Goal: Task Accomplishment & Management: Complete application form

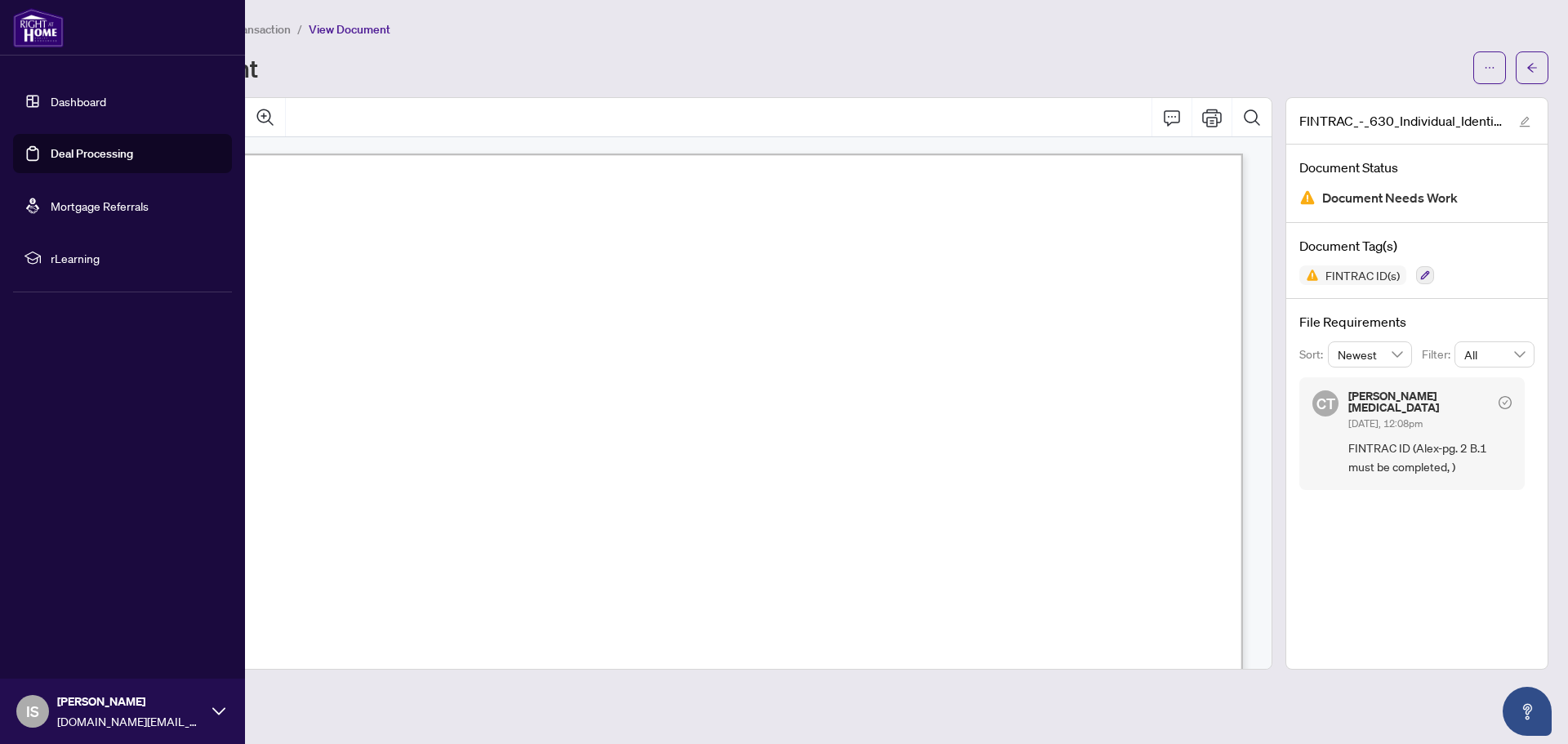
click at [99, 158] on link "Deal Processing" at bounding box center [91, 153] width 82 height 15
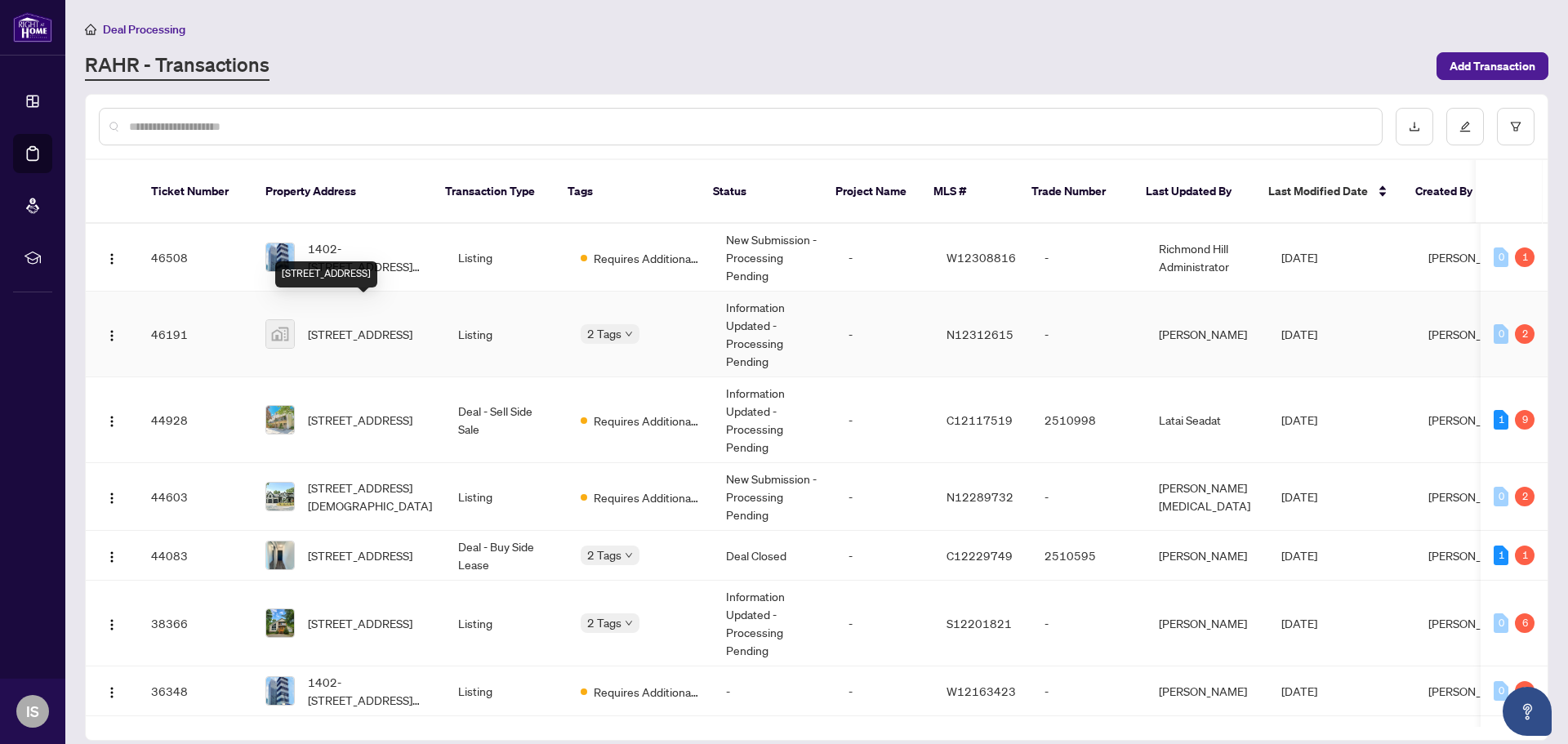
click at [337, 325] on span "[STREET_ADDRESS]" at bounding box center [360, 334] width 104 height 18
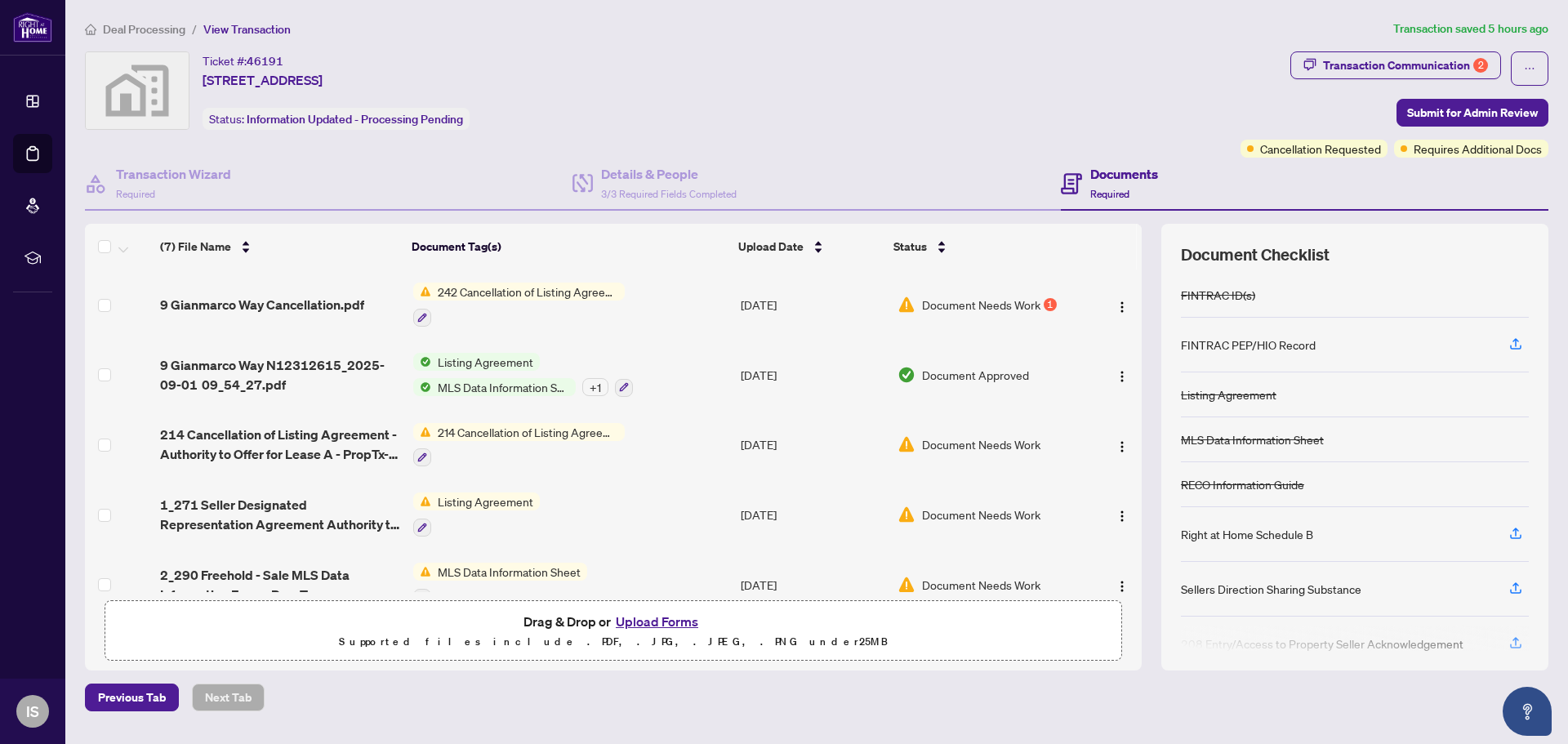
click at [584, 282] on span "242 Cancellation of Listing Agreement - Authority to Offer for Sale" at bounding box center [528, 291] width 194 height 18
click at [481, 291] on span "242 Cancellation of Listing Agreement - Authority to Offer for Sale" at bounding box center [528, 291] width 194 height 18
click at [624, 300] on td "242 Cancellation of Listing Agreement - Authority to Offer for Sale" at bounding box center [570, 304] width 328 height 71
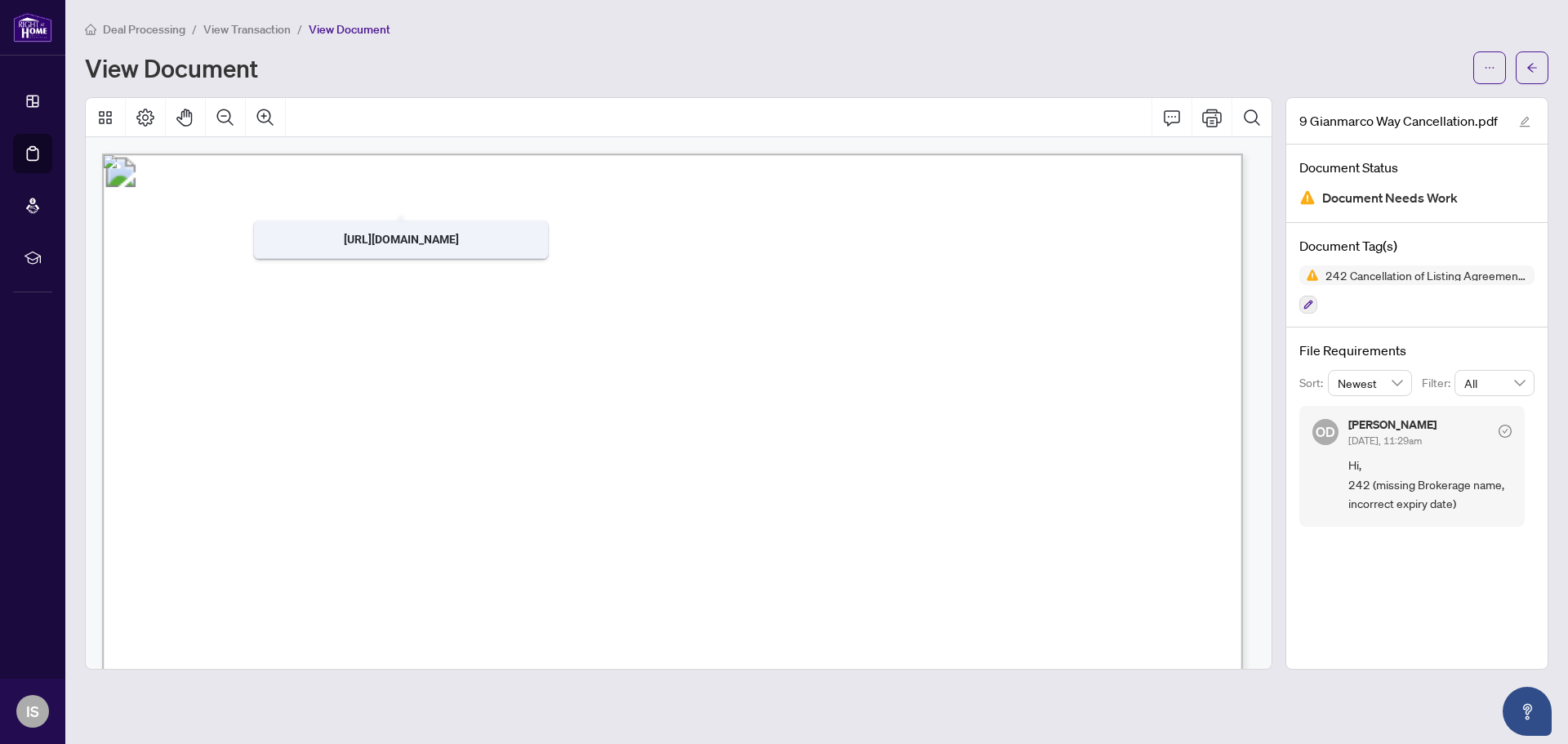
click at [254, 30] on span "View Transaction" at bounding box center [247, 29] width 87 height 15
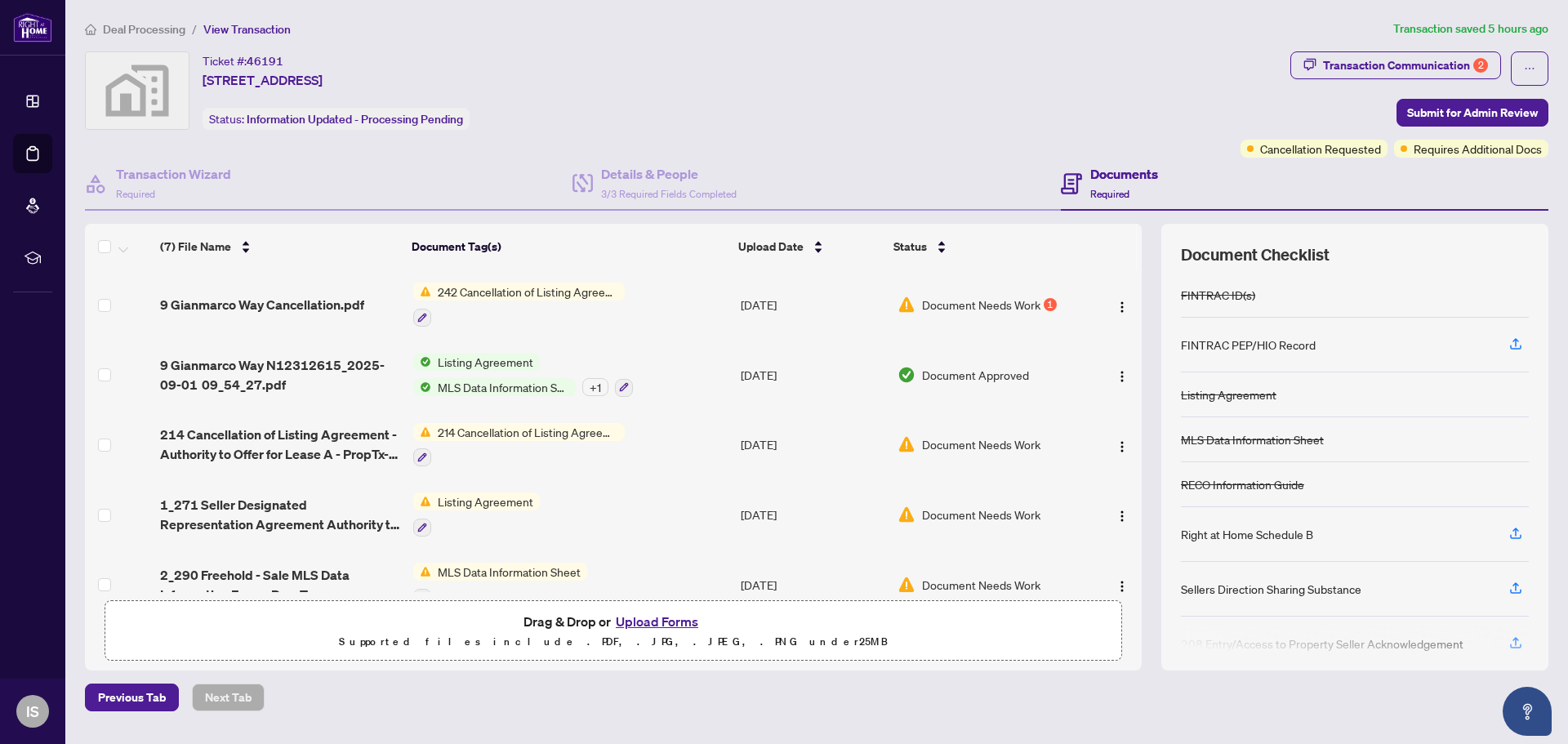
click at [650, 614] on button "Upload Forms" at bounding box center [657, 621] width 92 height 21
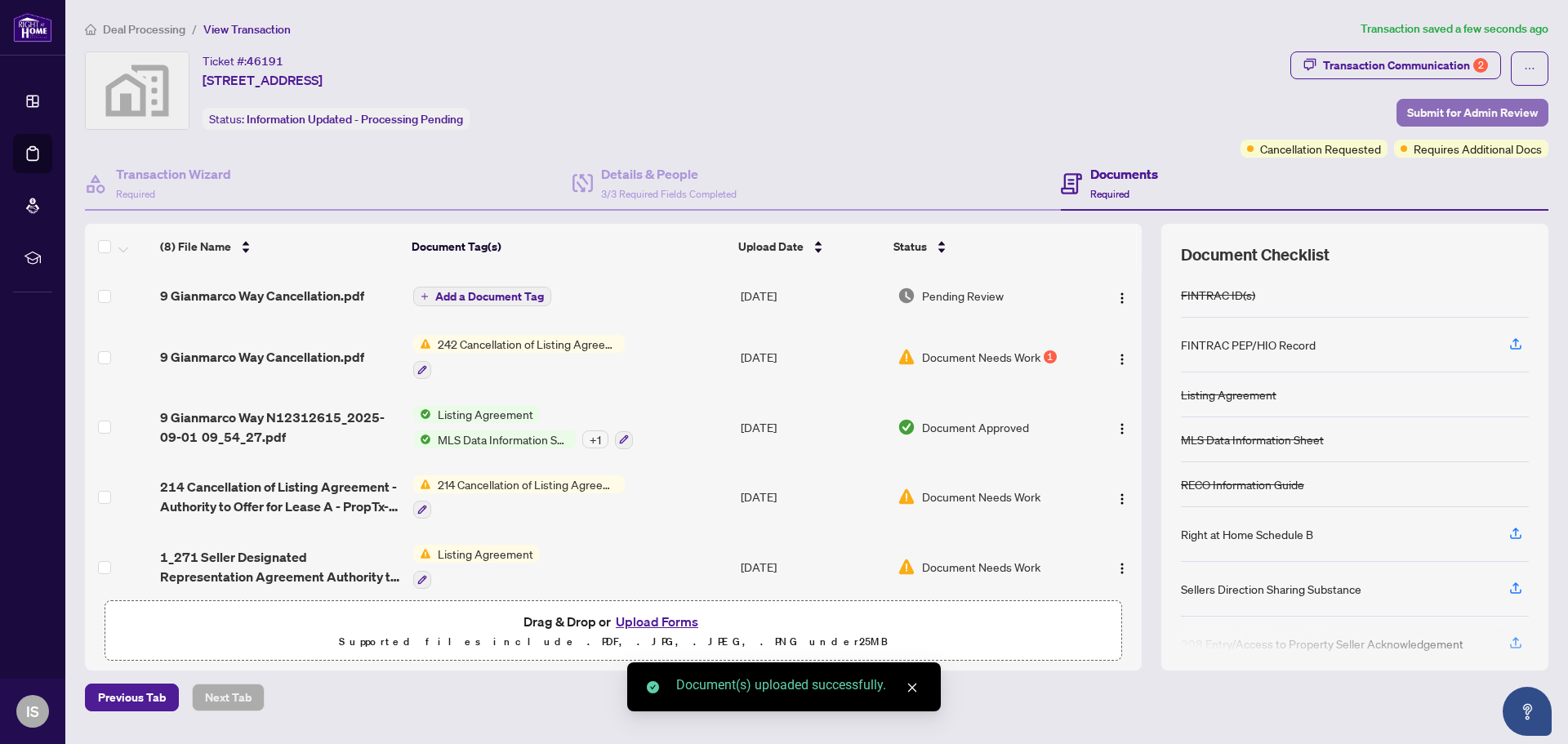
click at [1430, 112] on span "Submit for Admin Review" at bounding box center [1473, 112] width 131 height 26
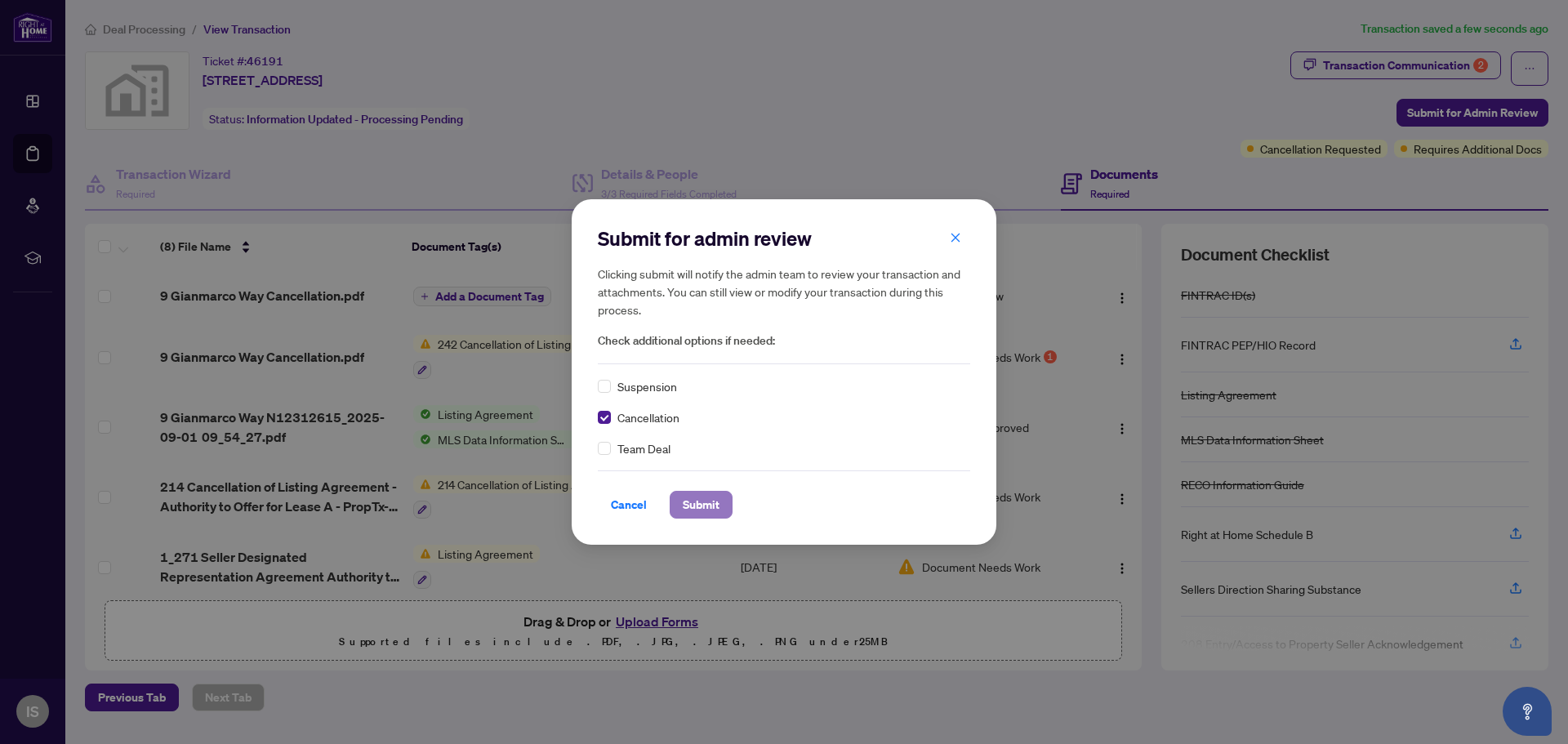
click at [700, 511] on span "Submit" at bounding box center [701, 505] width 37 height 26
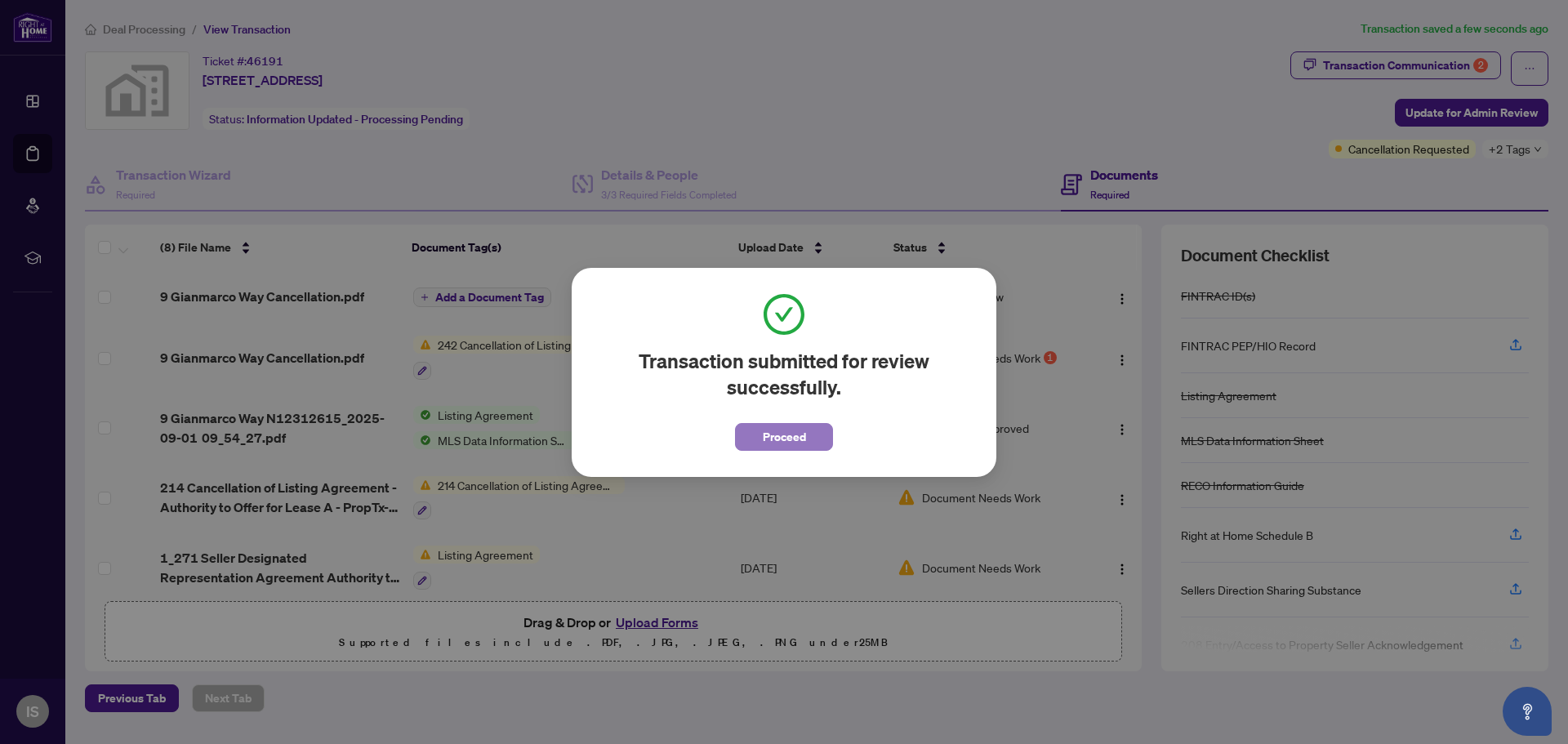
click at [785, 434] on span "Proceed" at bounding box center [785, 437] width 44 height 26
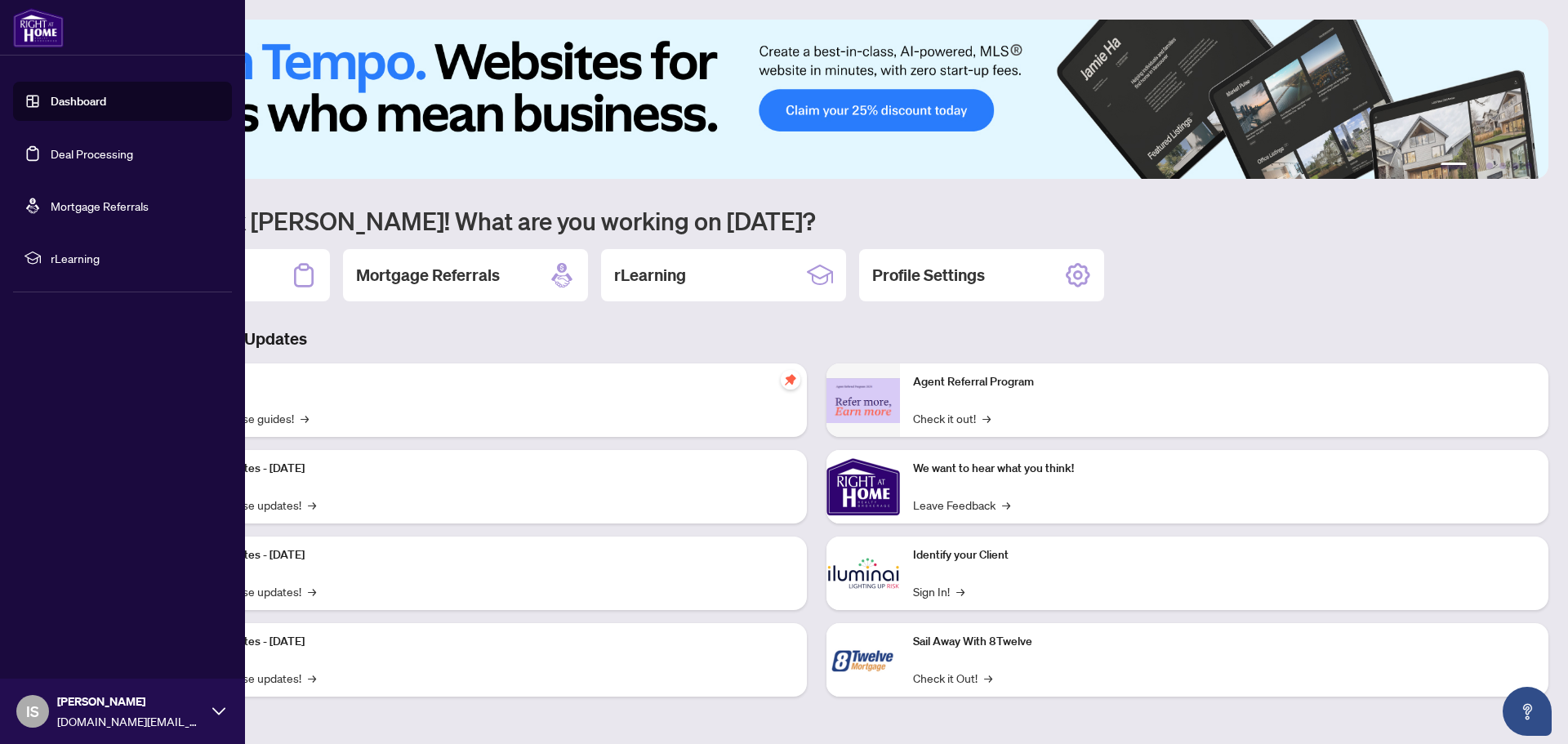
click at [87, 149] on link "Deal Processing" at bounding box center [91, 153] width 82 height 15
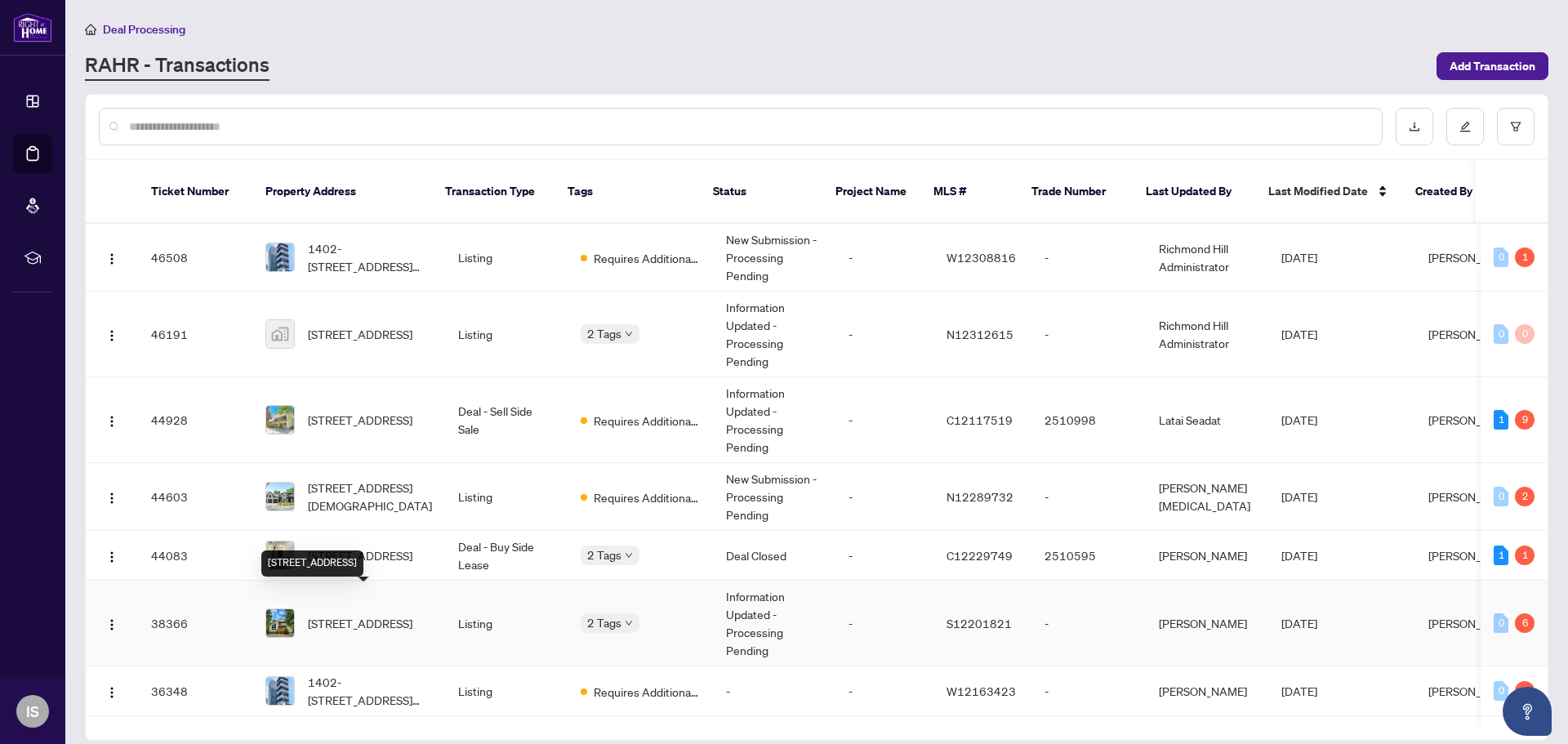
click at [349, 614] on span "[STREET_ADDRESS]" at bounding box center [360, 623] width 104 height 18
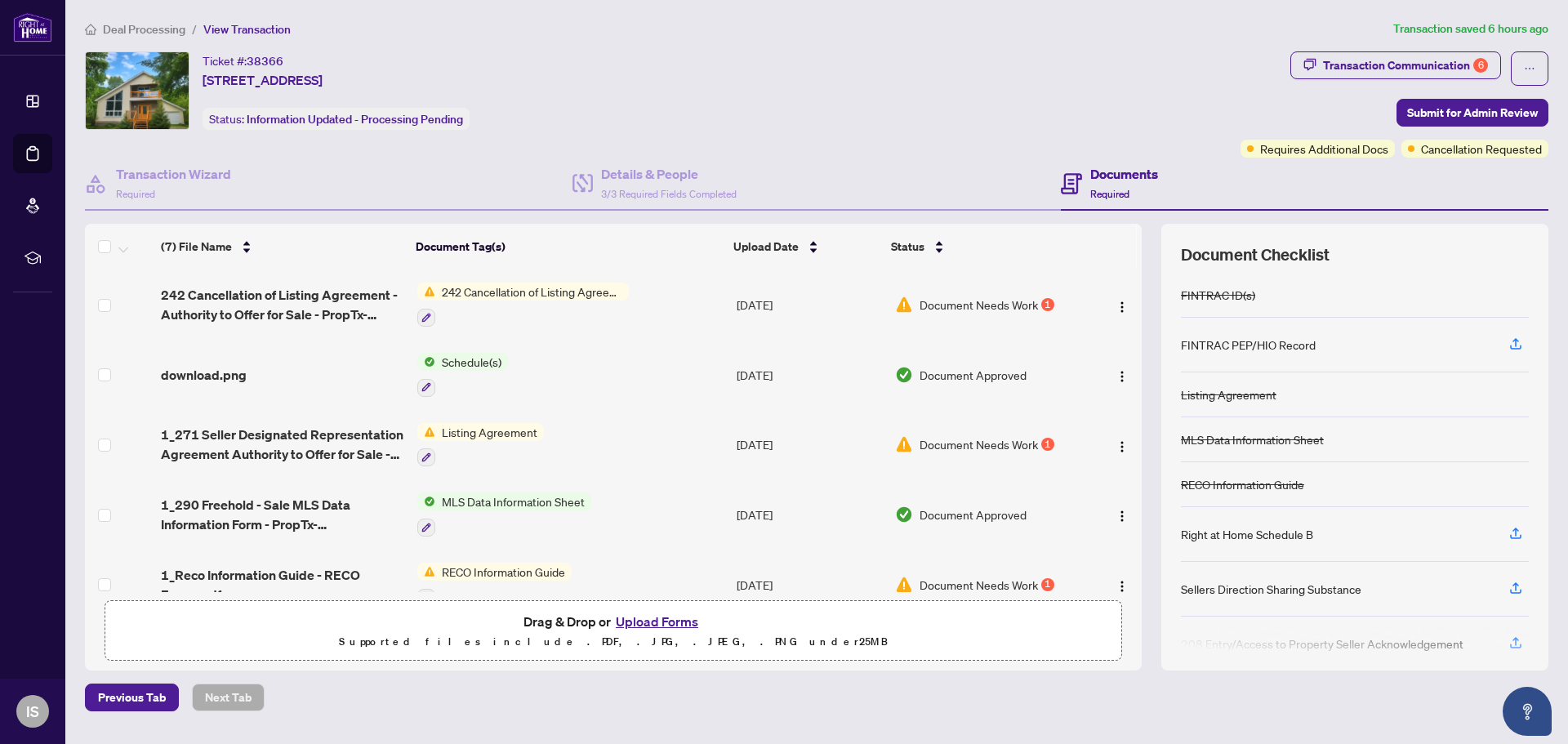
click at [530, 293] on span "242 Cancellation of Listing Agreement - Authority to Offer for Sale" at bounding box center [532, 291] width 194 height 18
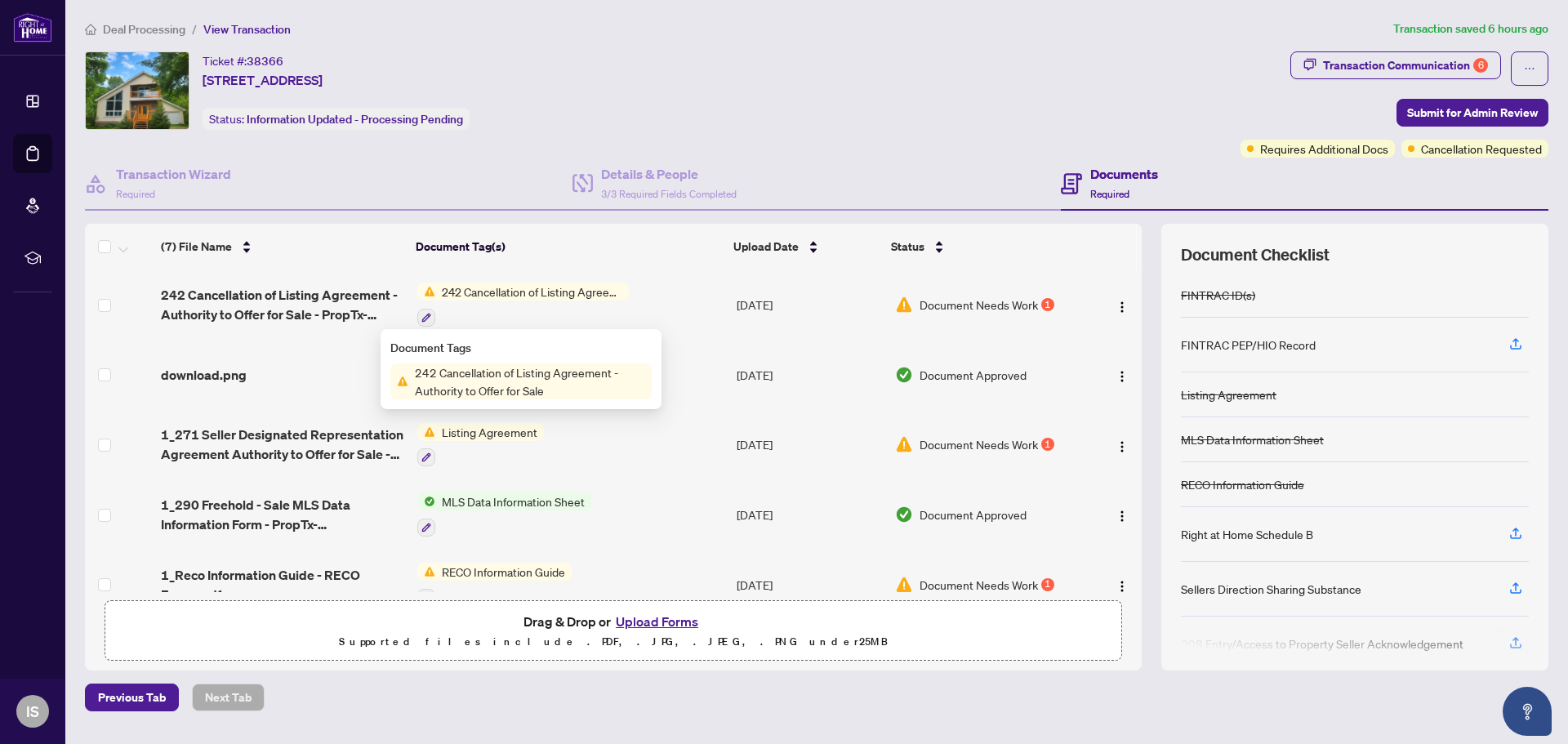
click at [573, 310] on div at bounding box center [523, 317] width 212 height 20
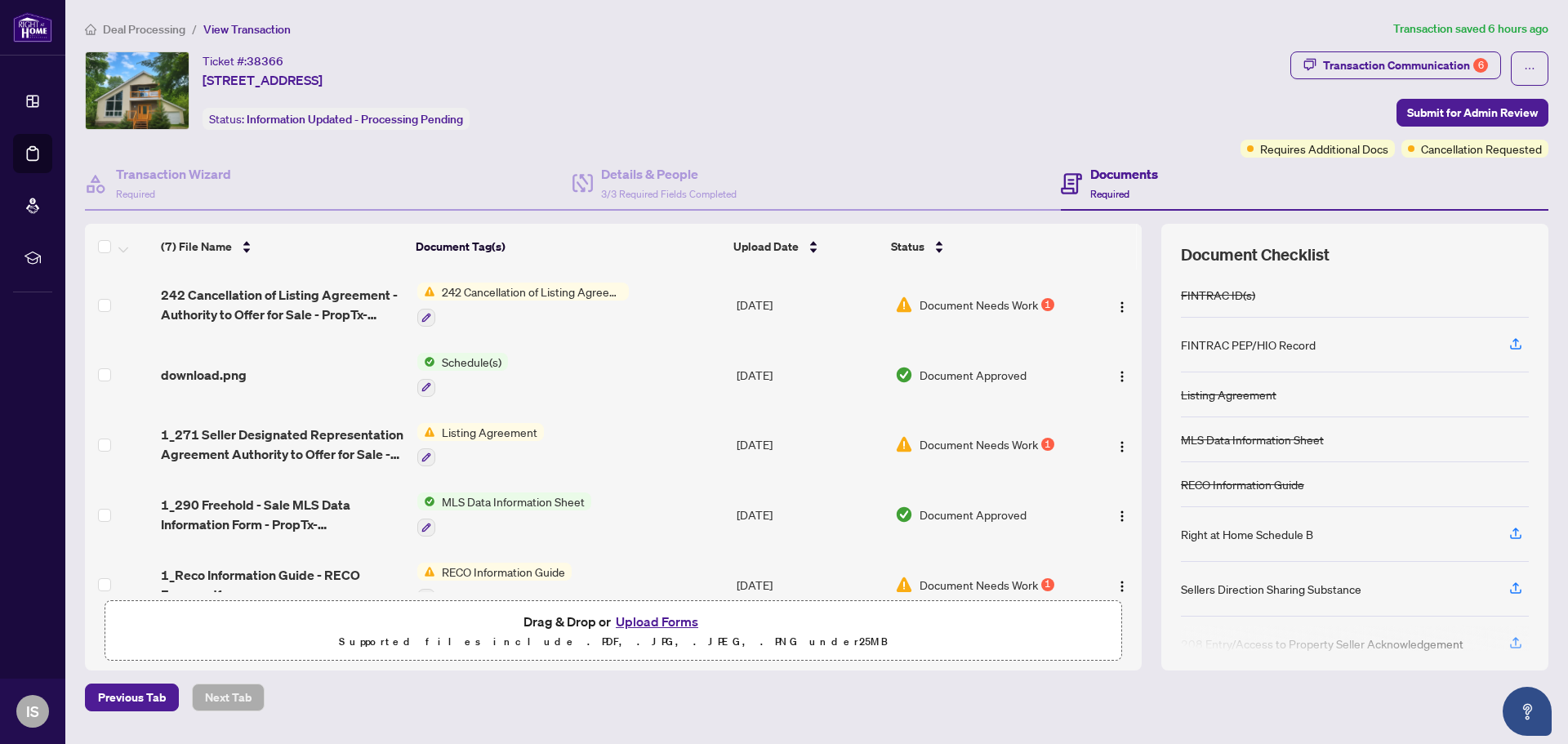
click at [930, 301] on span "Document Needs Work" at bounding box center [979, 305] width 118 height 18
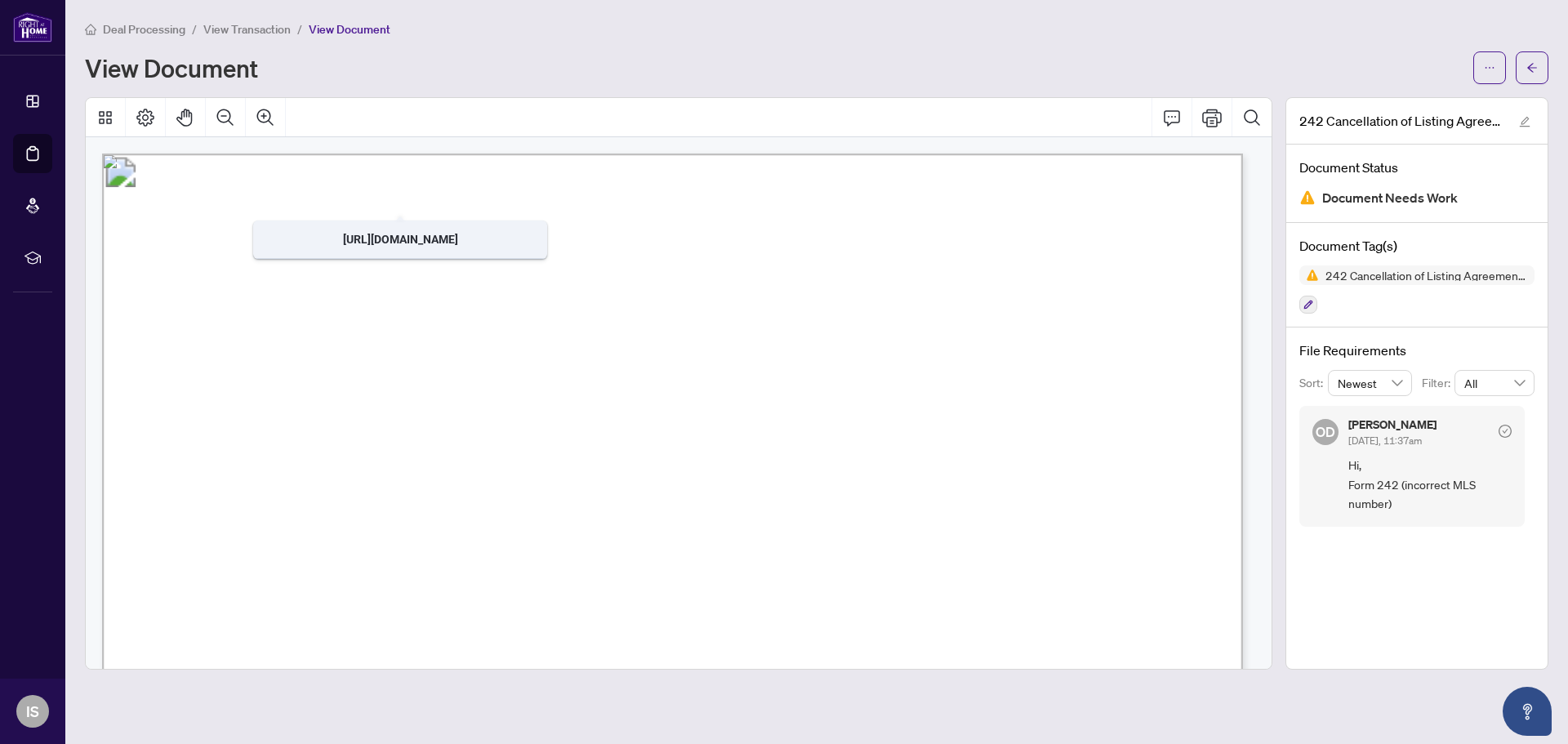
click at [235, 27] on span "View Transaction" at bounding box center [247, 29] width 87 height 15
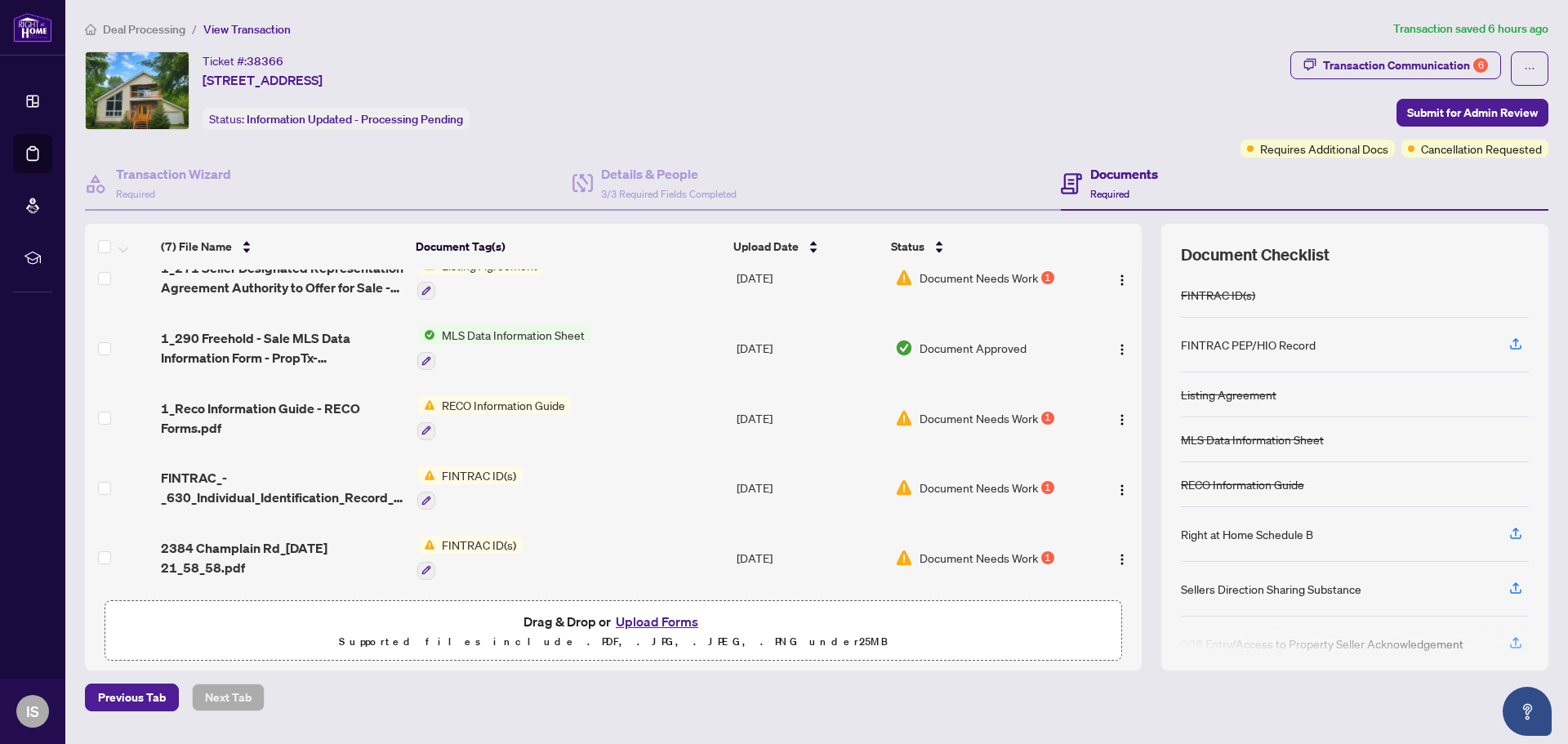
scroll to position [171, 0]
click at [654, 614] on button "Upload Forms" at bounding box center [657, 621] width 92 height 21
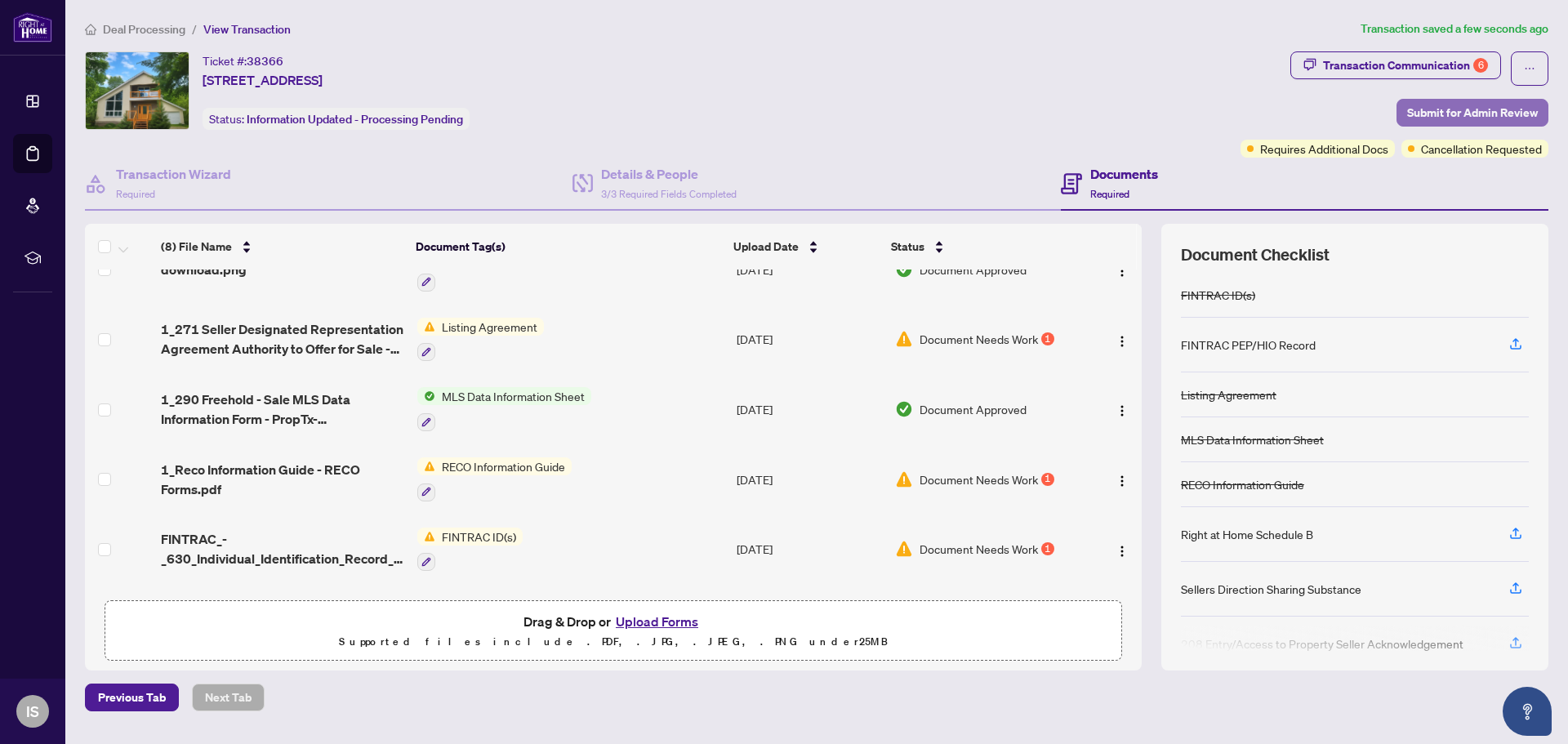
click at [1464, 113] on span "Submit for Admin Review" at bounding box center [1473, 112] width 131 height 26
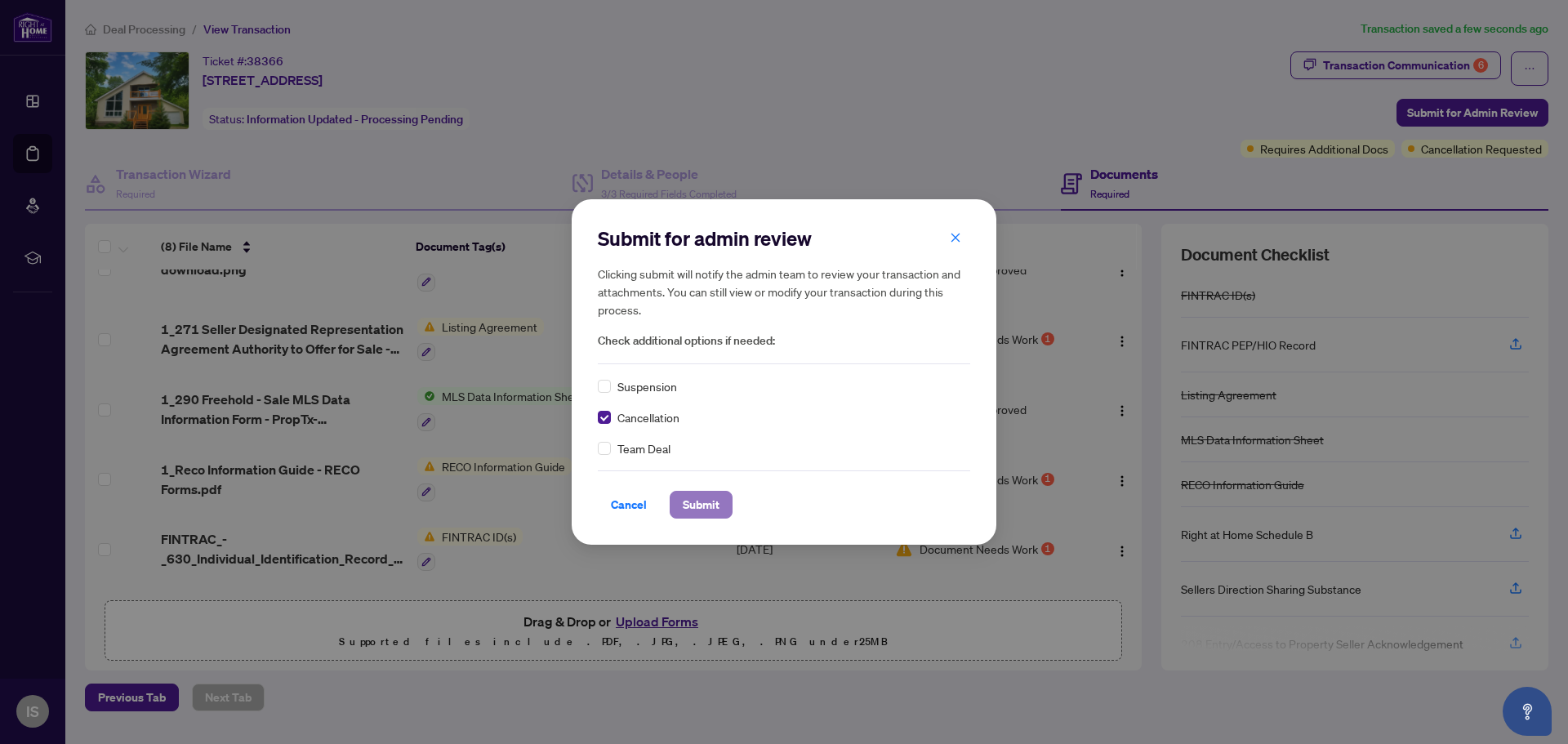
click at [691, 502] on span "Submit" at bounding box center [701, 505] width 37 height 26
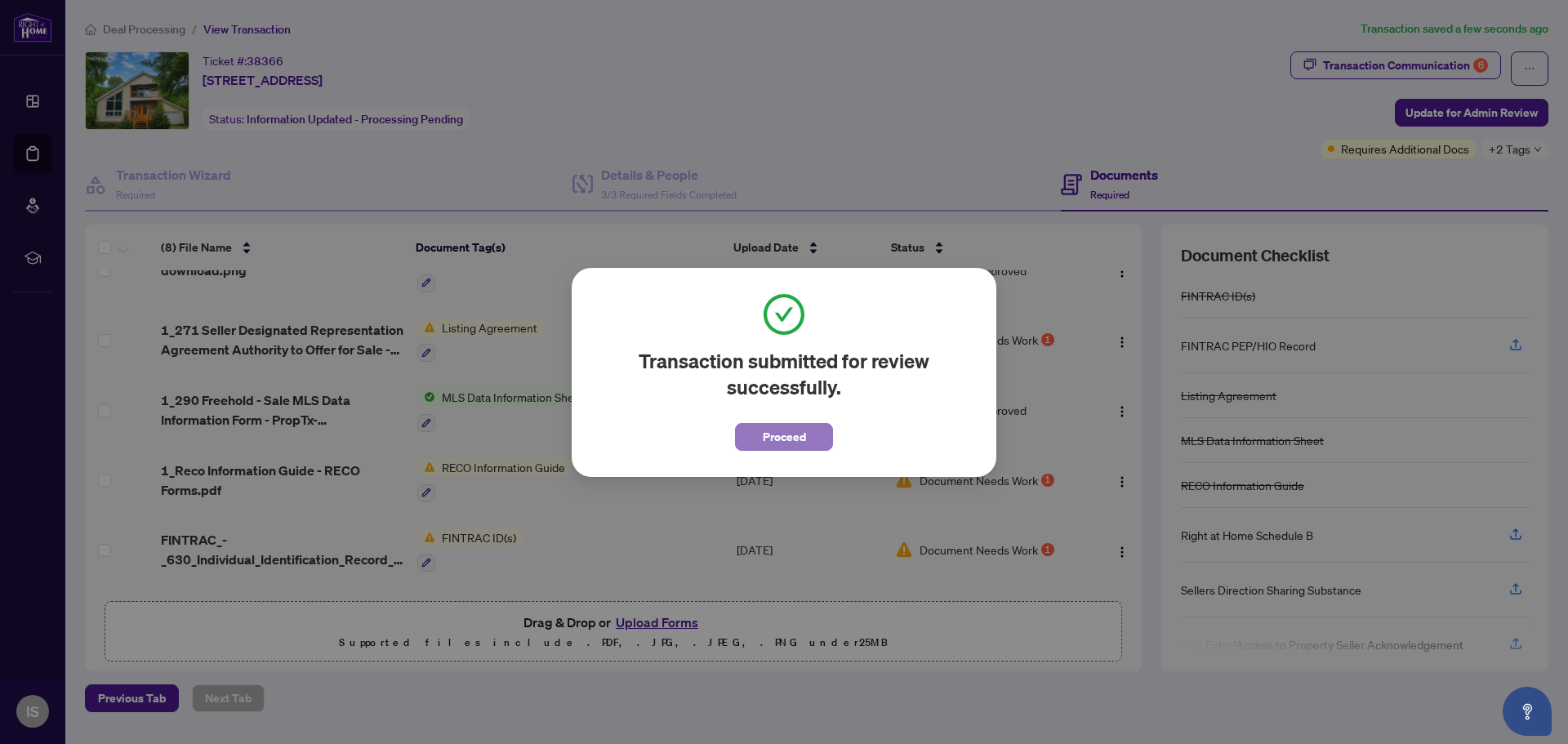
click at [773, 447] on span "Proceed" at bounding box center [785, 437] width 44 height 26
